Goal: Obtain resource: Obtain resource

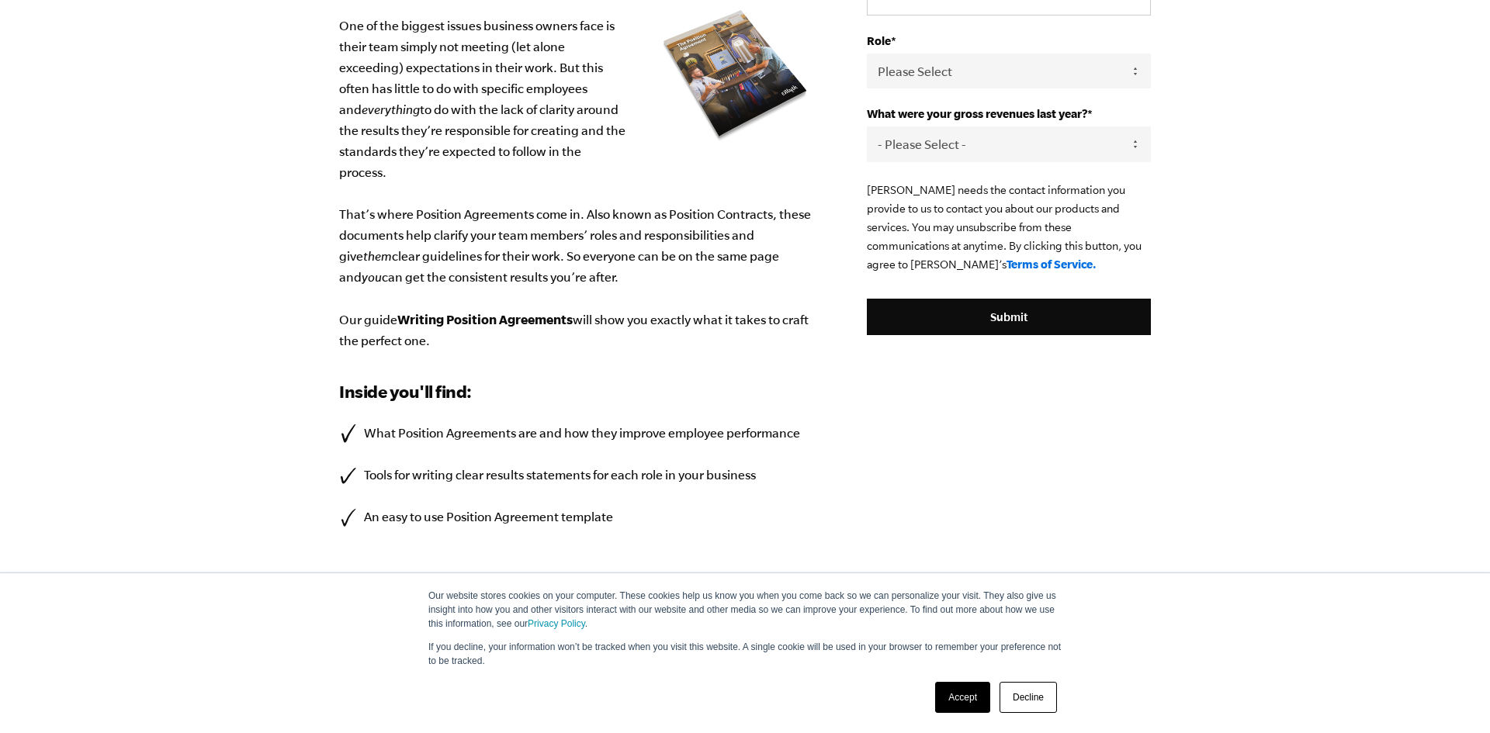
scroll to position [295, 0]
drag, startPoint x: 951, startPoint y: 689, endPoint x: 941, endPoint y: 682, distance: 11.6
click at [950, 689] on link "Accept" at bounding box center [962, 697] width 55 height 31
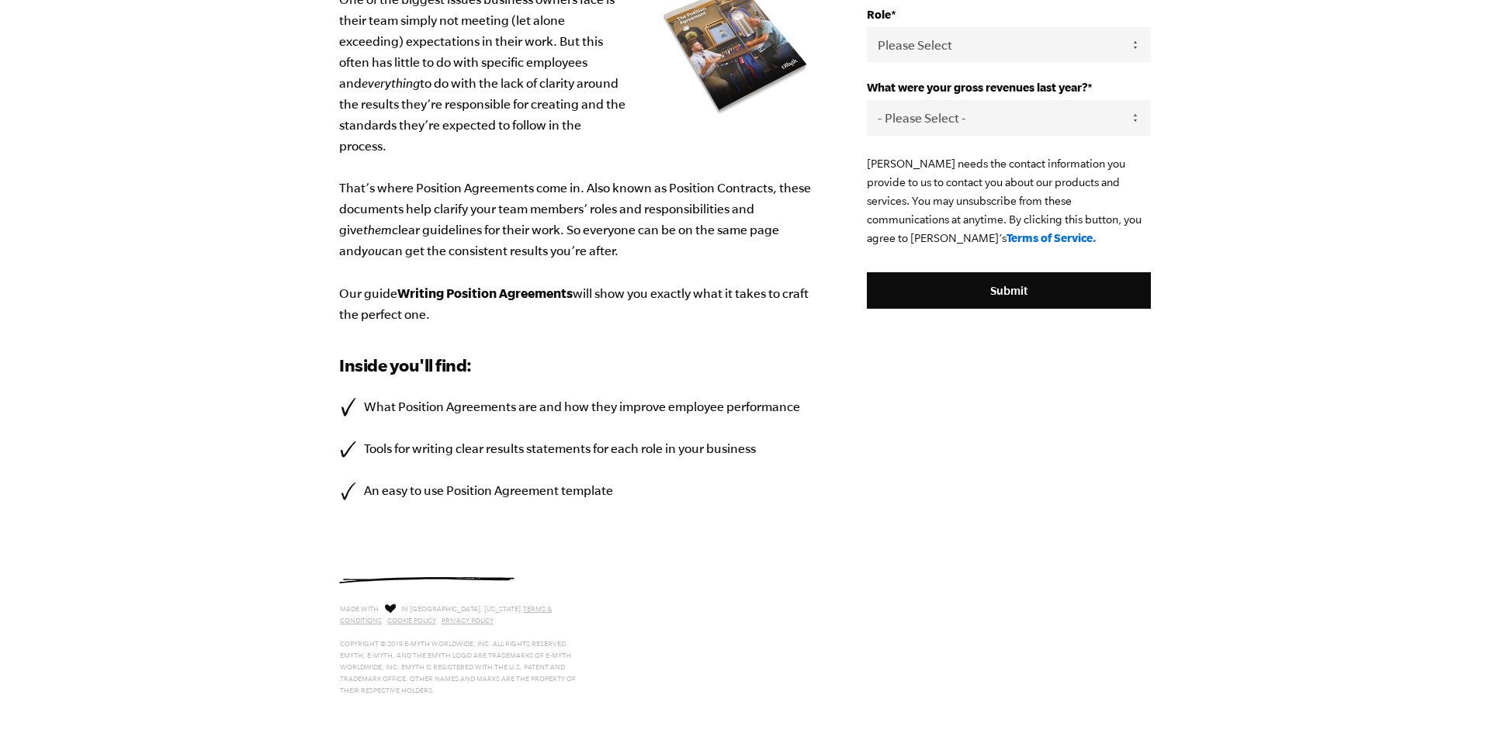
scroll to position [0, 0]
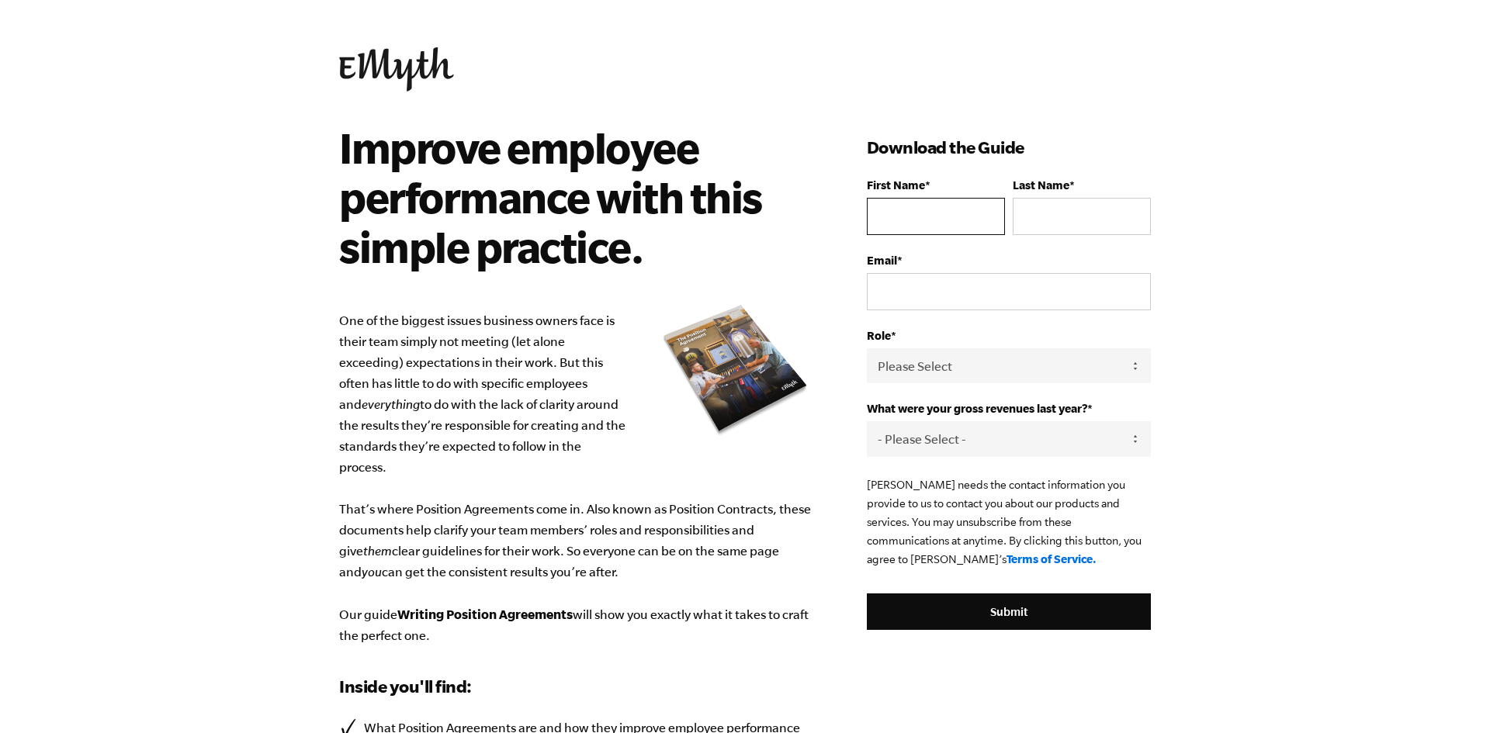
click at [939, 235] on input "First Name *" at bounding box center [936, 216] width 138 height 37
type input "April"
type input "Billips"
click at [1075, 310] on input "ap.pendryenterprisellc@gmail.com" at bounding box center [1009, 291] width 284 height 37
type input "ap.pendryenterprise@gmail.com"
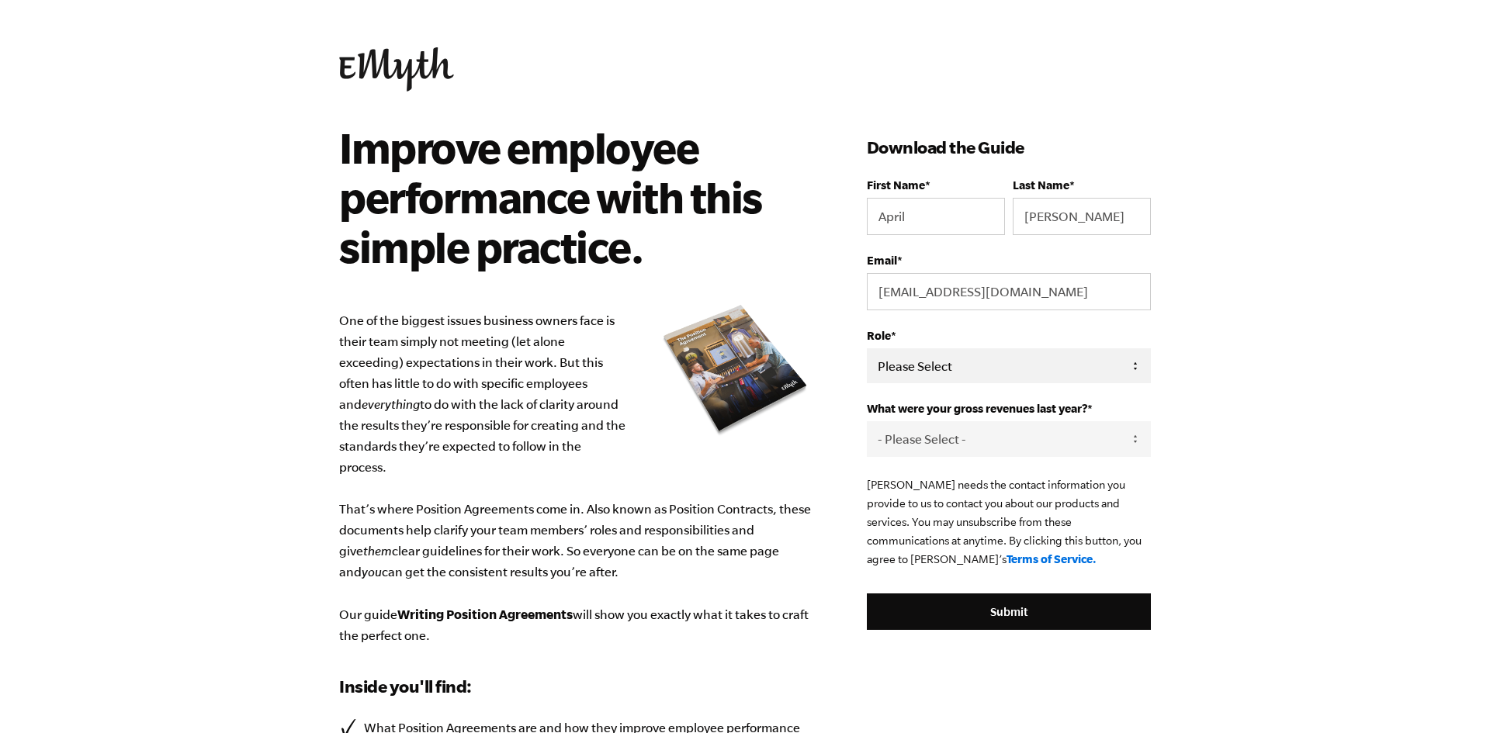
click at [1080, 383] on select "Please Select Owner Partner / Co-Owner Executive Employee / Other" at bounding box center [1009, 365] width 284 height 35
select select "Employee / Other"
click at [897, 383] on select "Please Select Owner Partner / Co-Owner Executive Employee / Other" at bounding box center [1009, 365] width 284 height 35
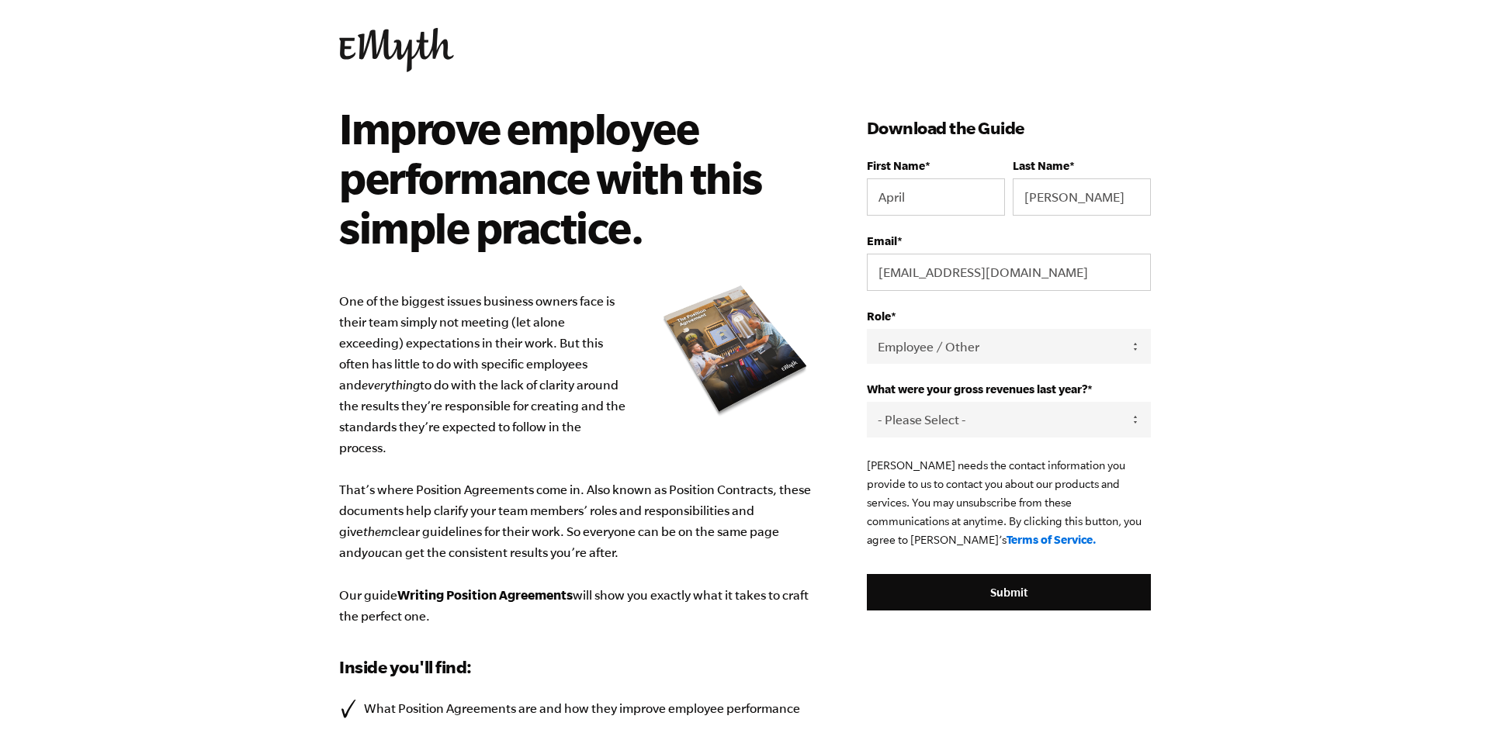
scroll to position [155, 0]
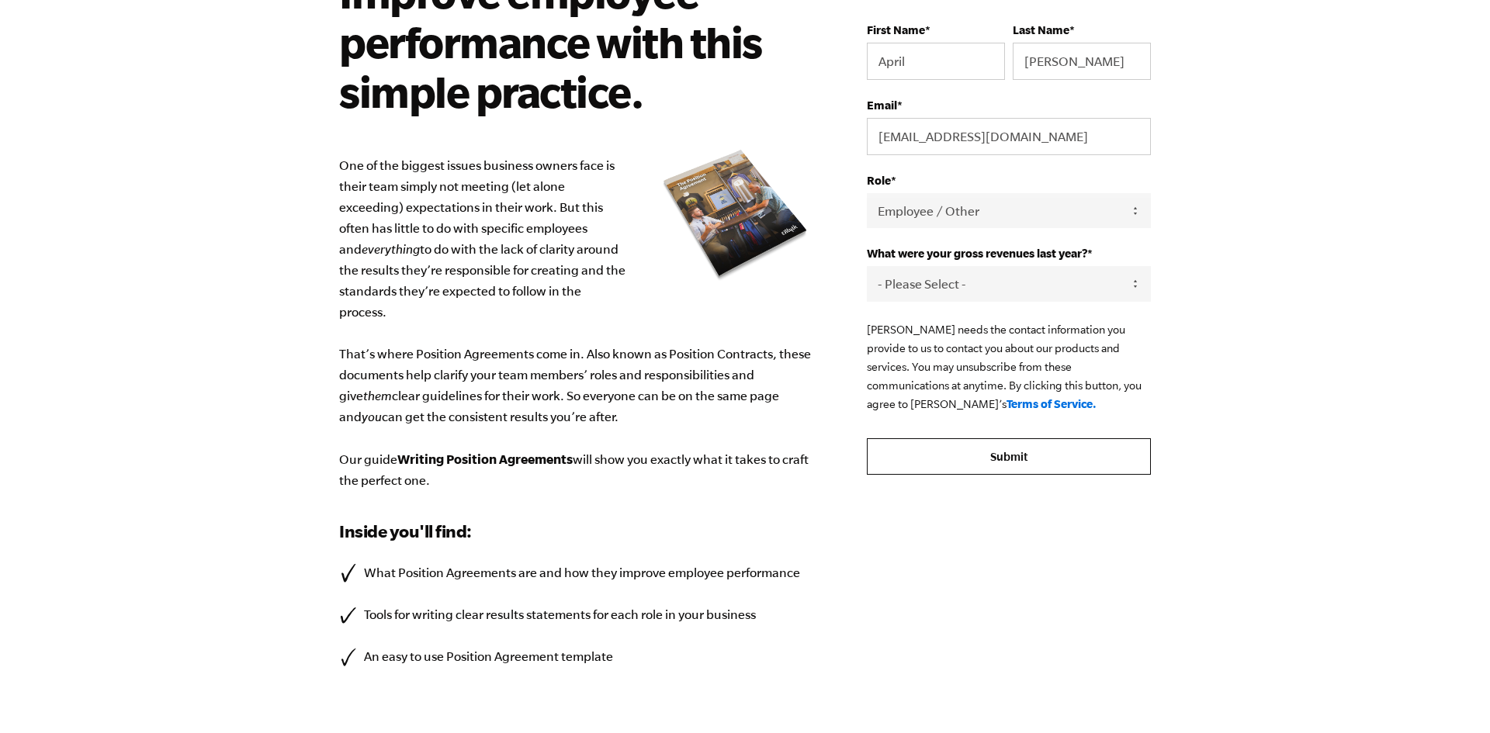
click at [1085, 476] on input "Submit" at bounding box center [1009, 456] width 284 height 37
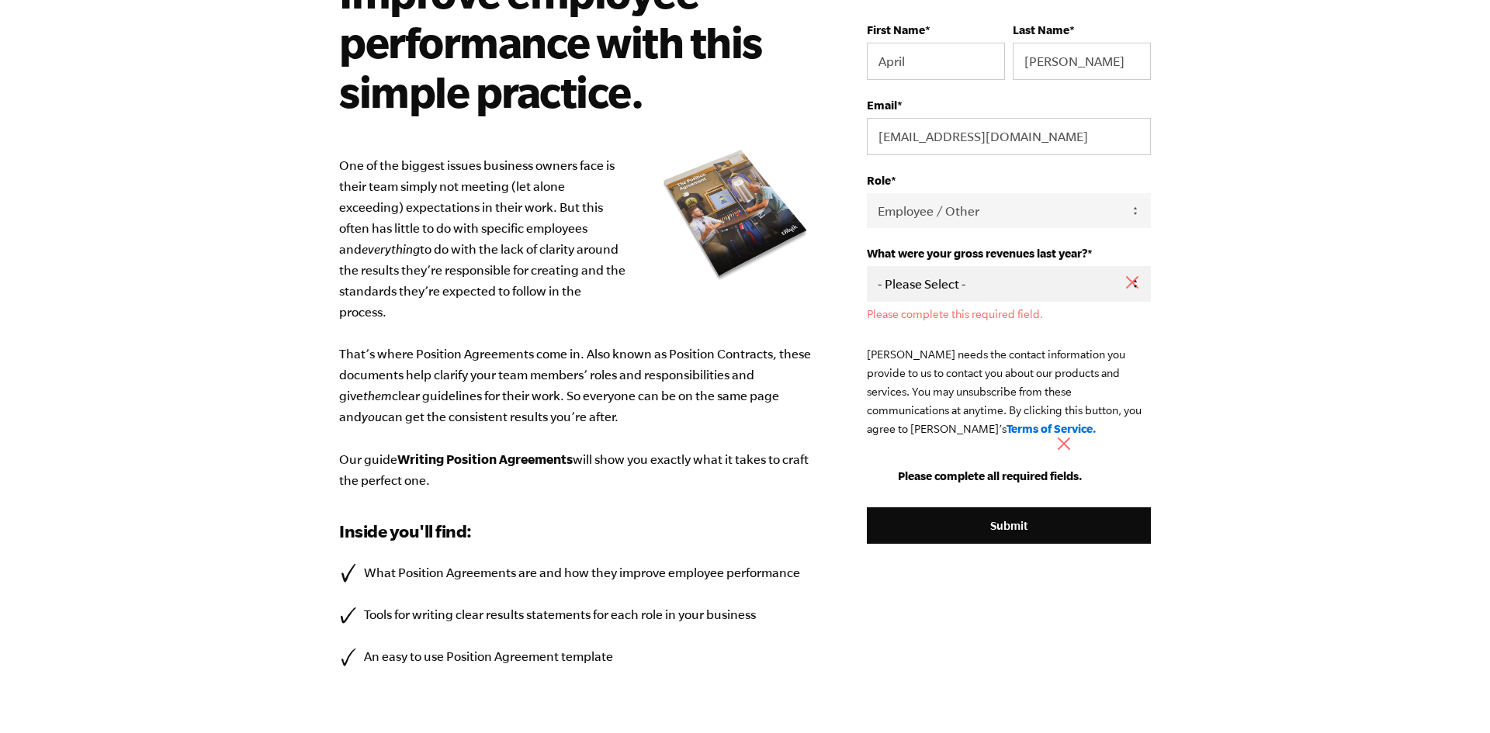
click at [1010, 301] on select "- Please Select - 0-75K 76-150K 151-275K 276-500K 501-750K 751-1M 1-2.5M 2.5-5M…" at bounding box center [1009, 283] width 284 height 35
select select "0-75K"
click at [897, 301] on select "- Please Select - 0-75K 76-150K 151-275K 276-500K 501-750K 751-1M 1-2.5M 2.5-5M…" at bounding box center [1009, 283] width 284 height 35
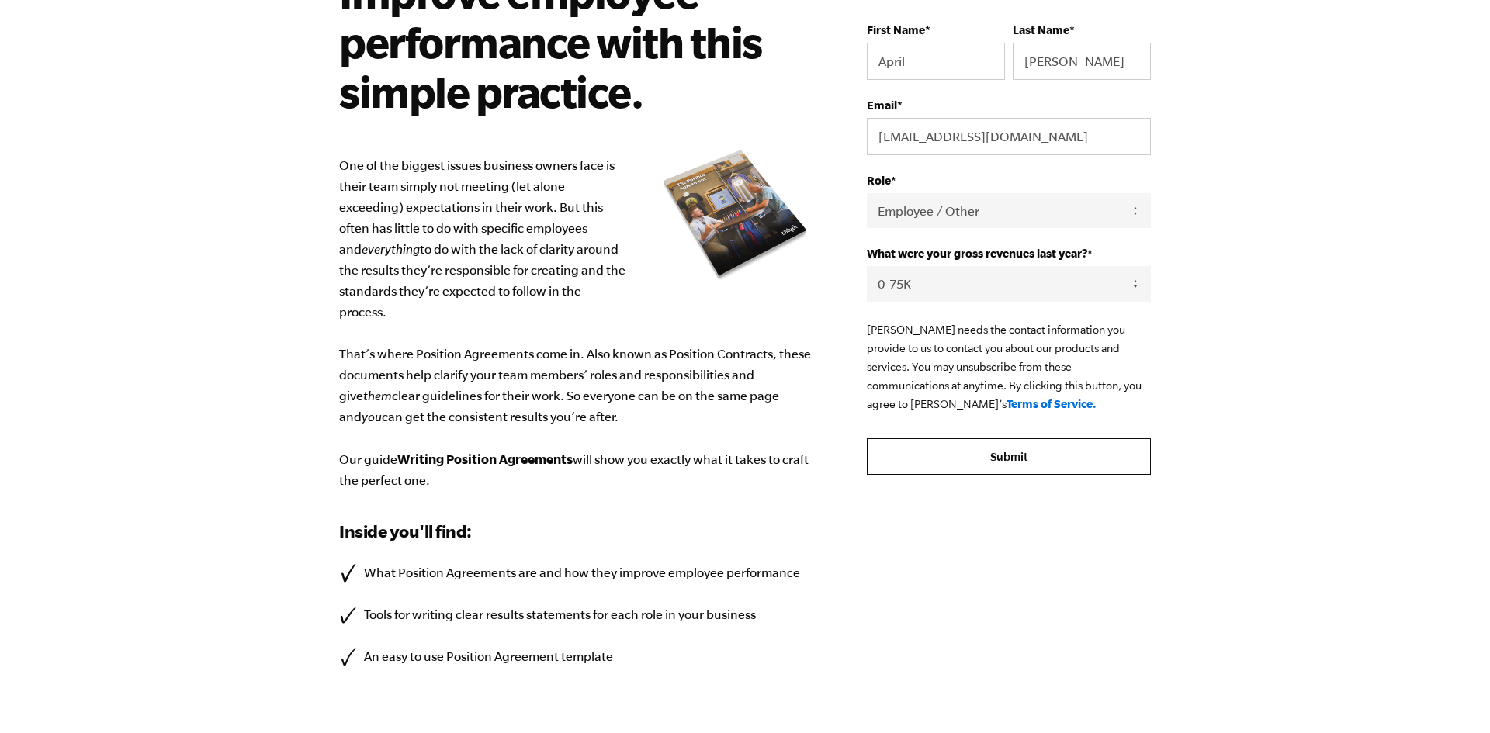
click at [1061, 476] on input "Submit" at bounding box center [1009, 456] width 284 height 37
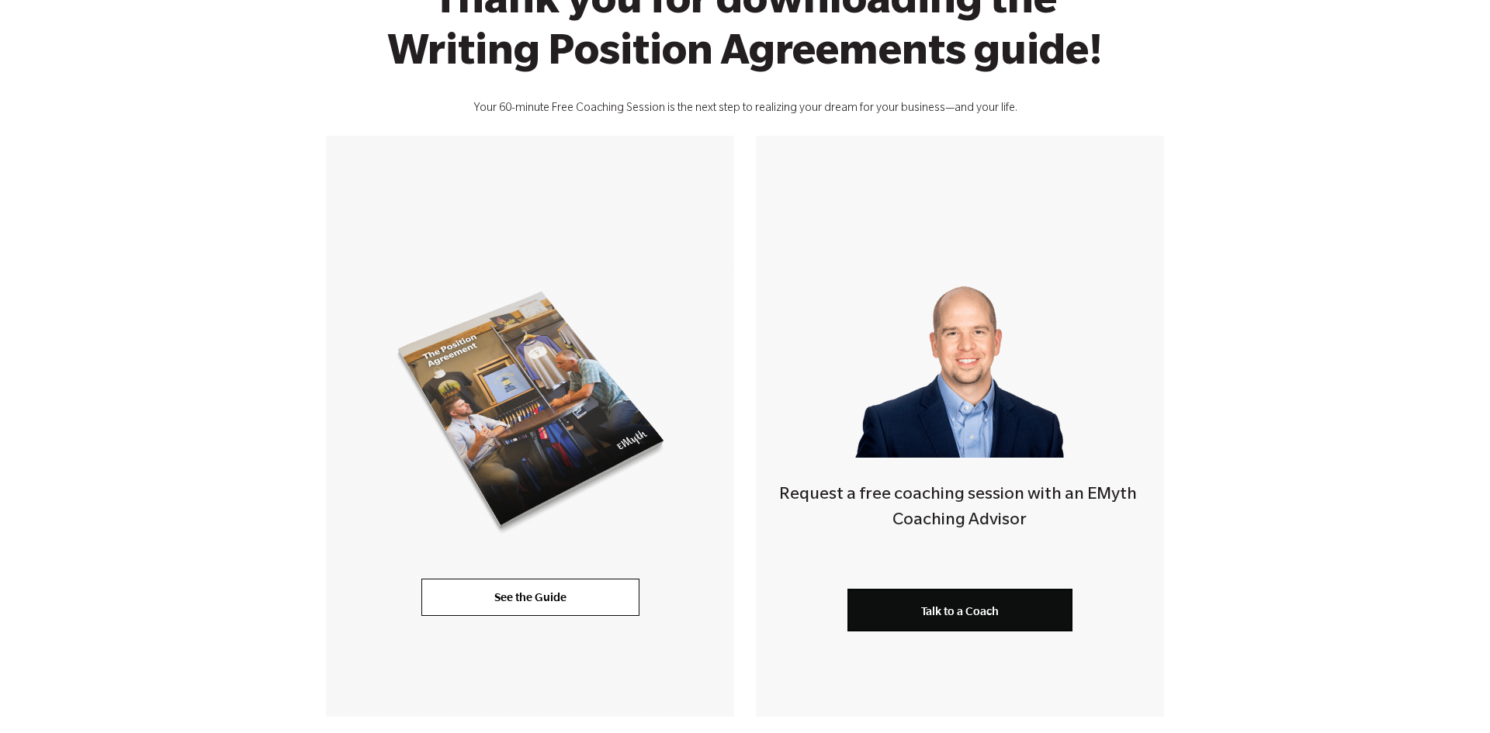
scroll to position [185, 0]
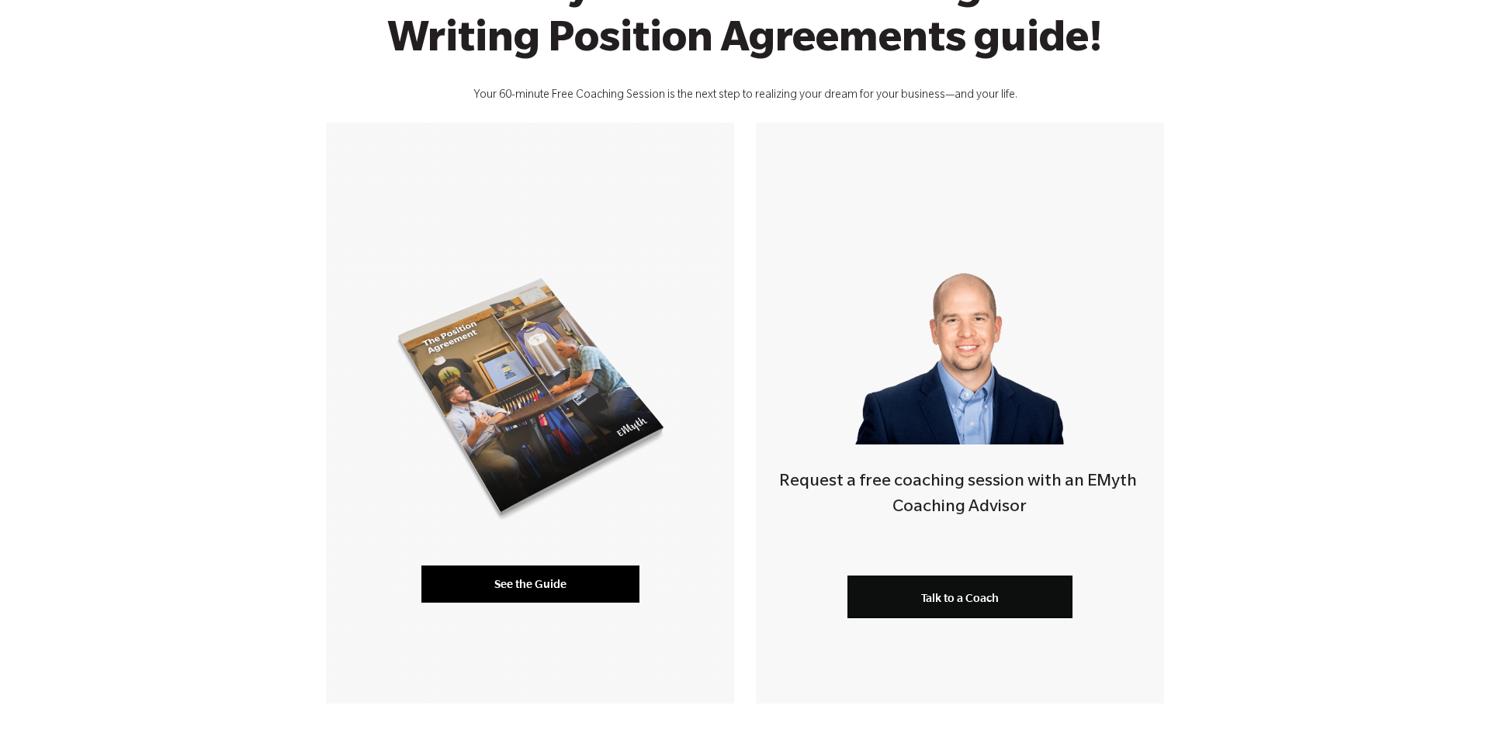
click at [587, 587] on link "See the Guide" at bounding box center [530, 584] width 218 height 37
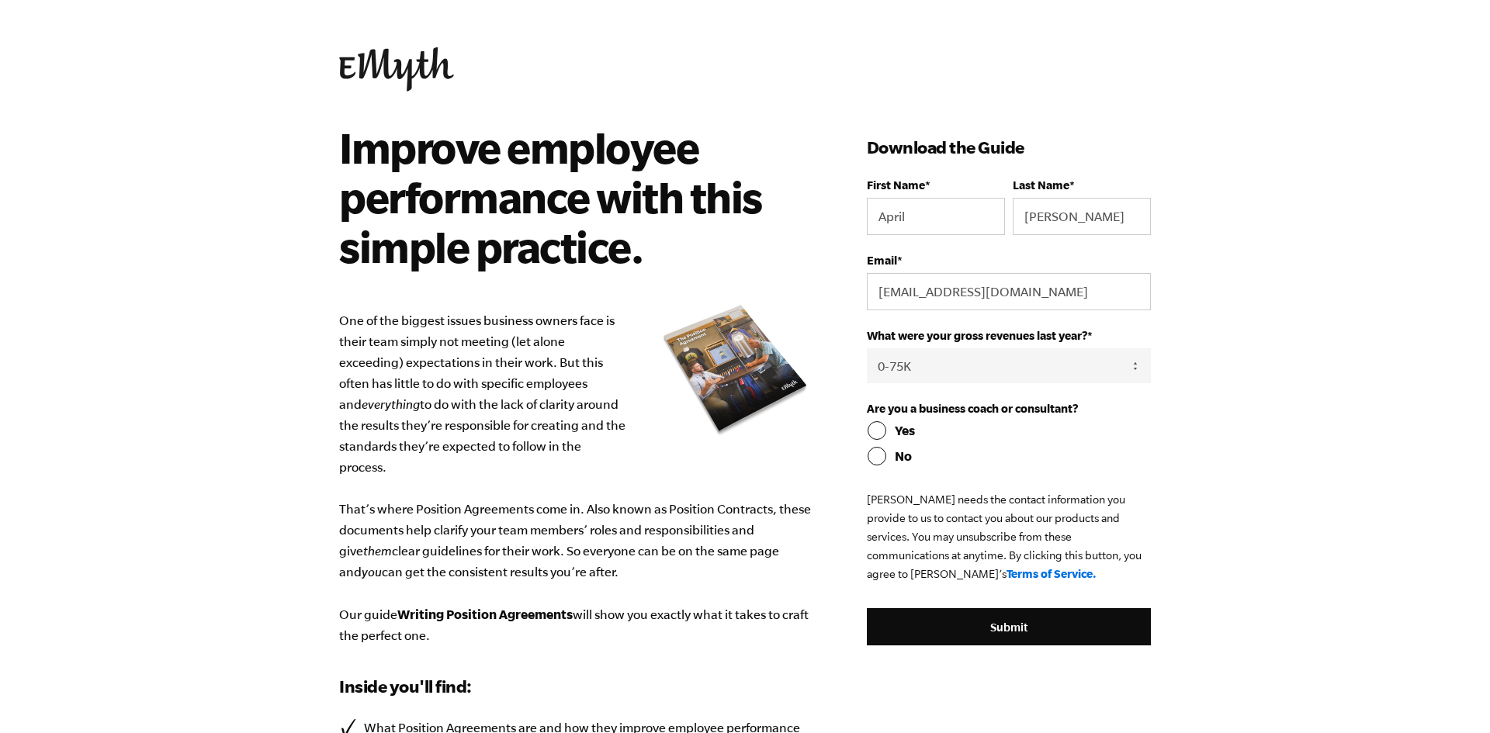
select select "0-75K"
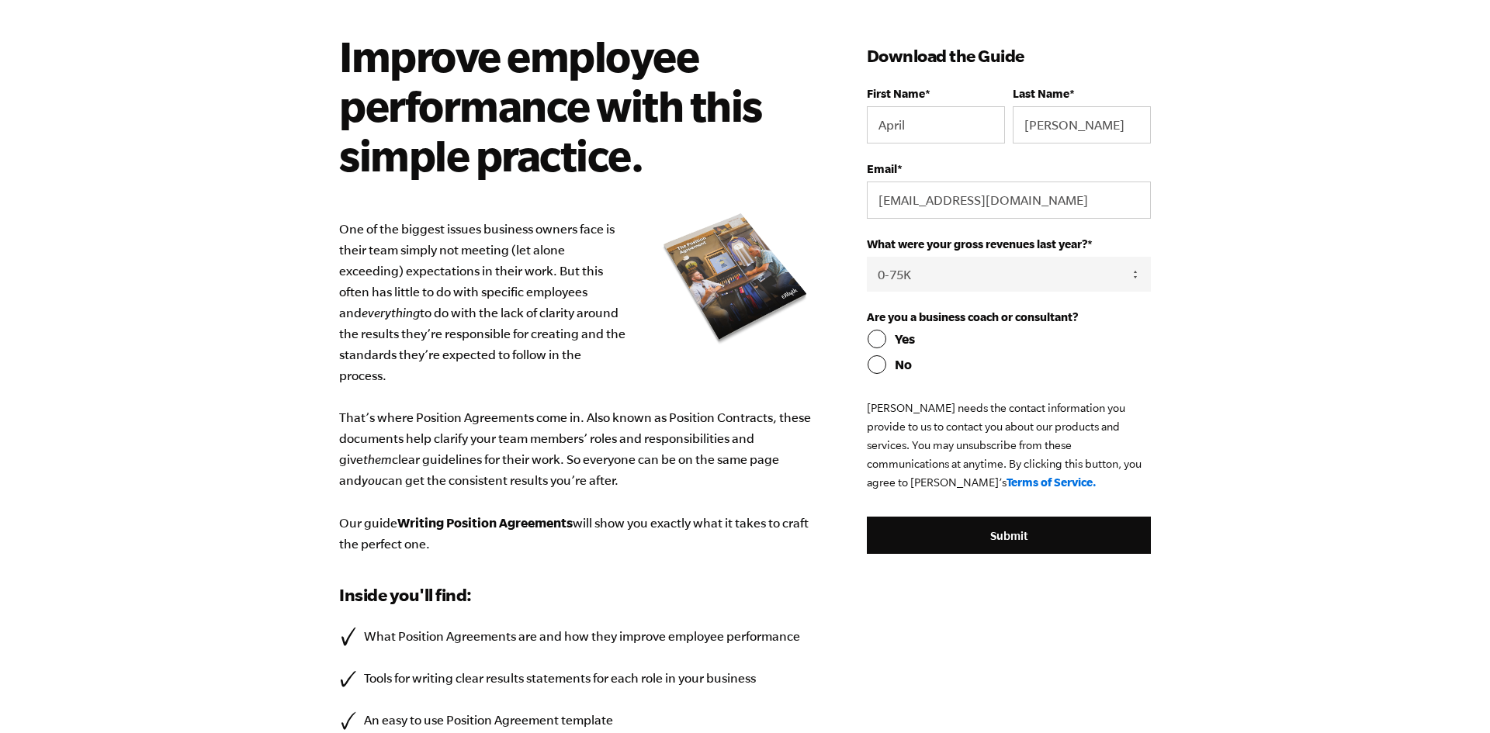
scroll to position [120, 0]
